Goal: Find specific page/section: Find specific page/section

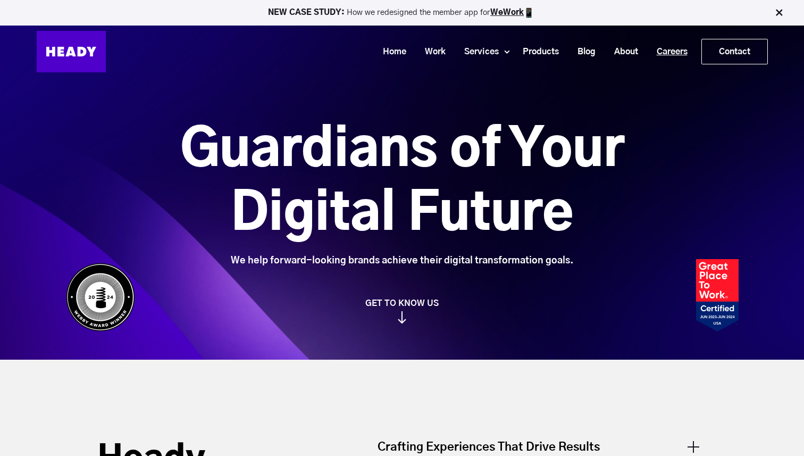
click at [672, 52] on link "Careers" at bounding box center [668, 52] width 49 height 20
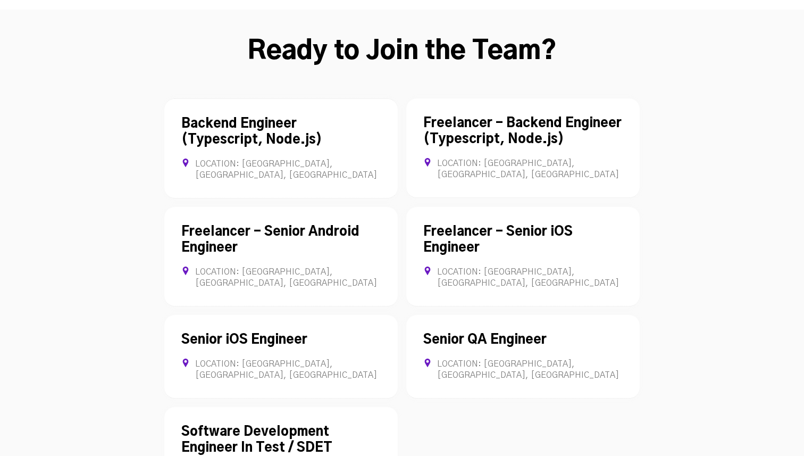
scroll to position [2927, 0]
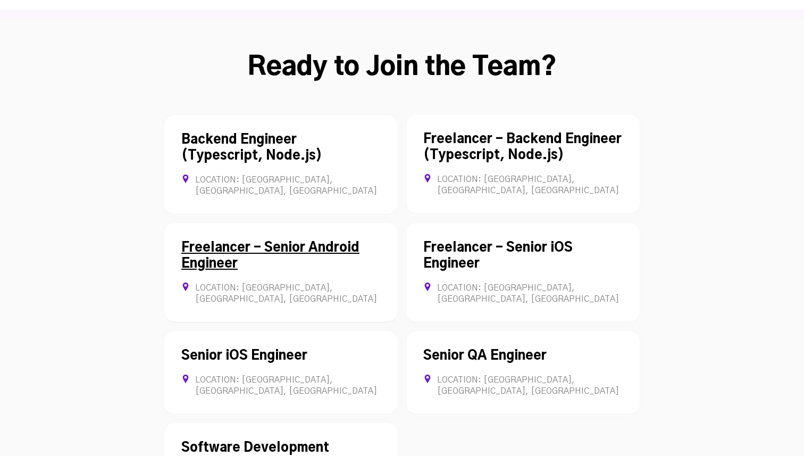
click at [301, 242] on link "Freelancer - Senior Android Engineer" at bounding box center [270, 256] width 178 height 29
